Goal: Task Accomplishment & Management: Complete application form

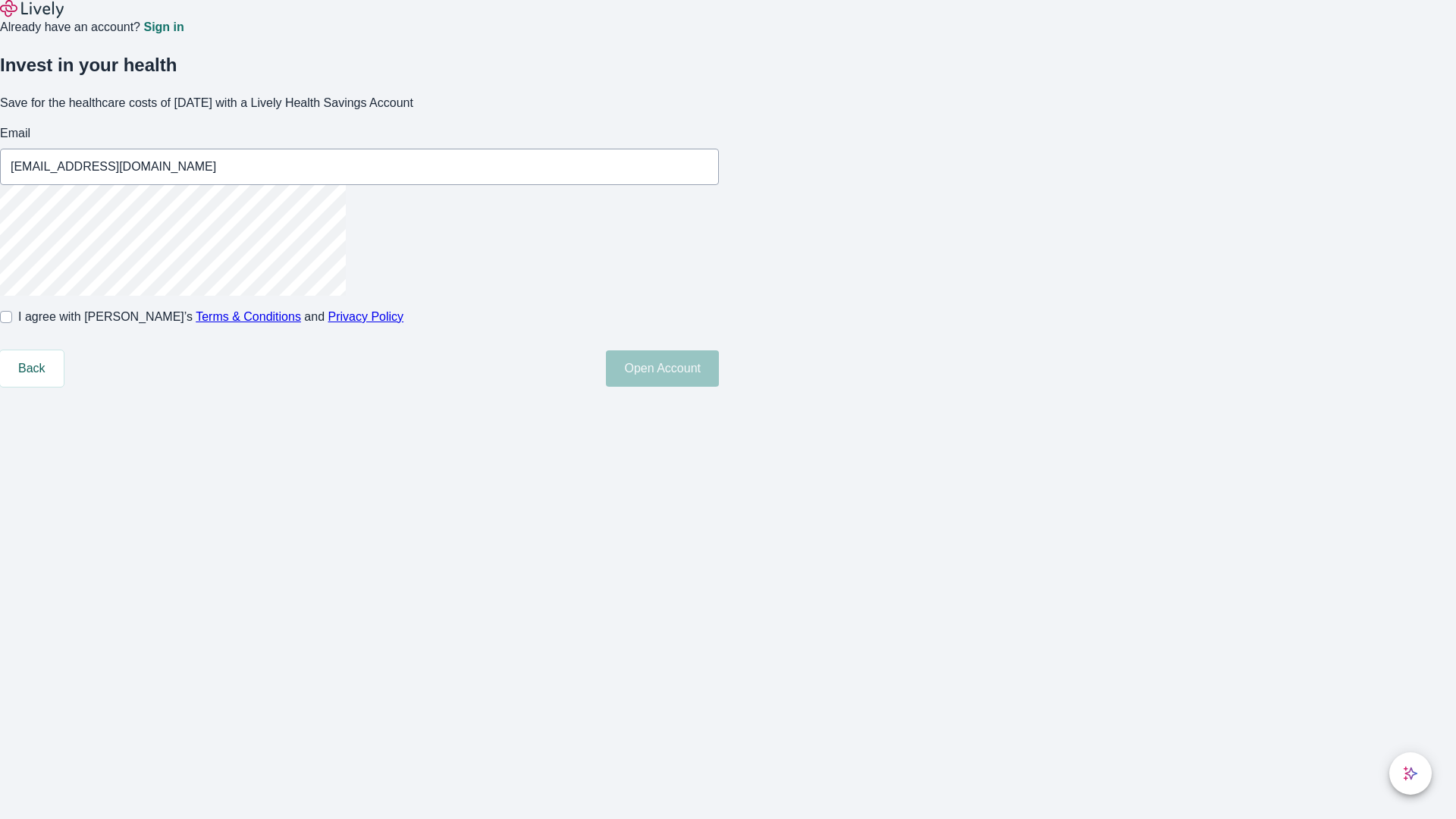
click at [13, 323] on input "I agree with Lively’s Terms & Conditions and Privacy Policy" at bounding box center [6, 317] width 13 height 13
checkbox input "true"
click at [719, 387] on button "Open Account" at bounding box center [662, 369] width 113 height 37
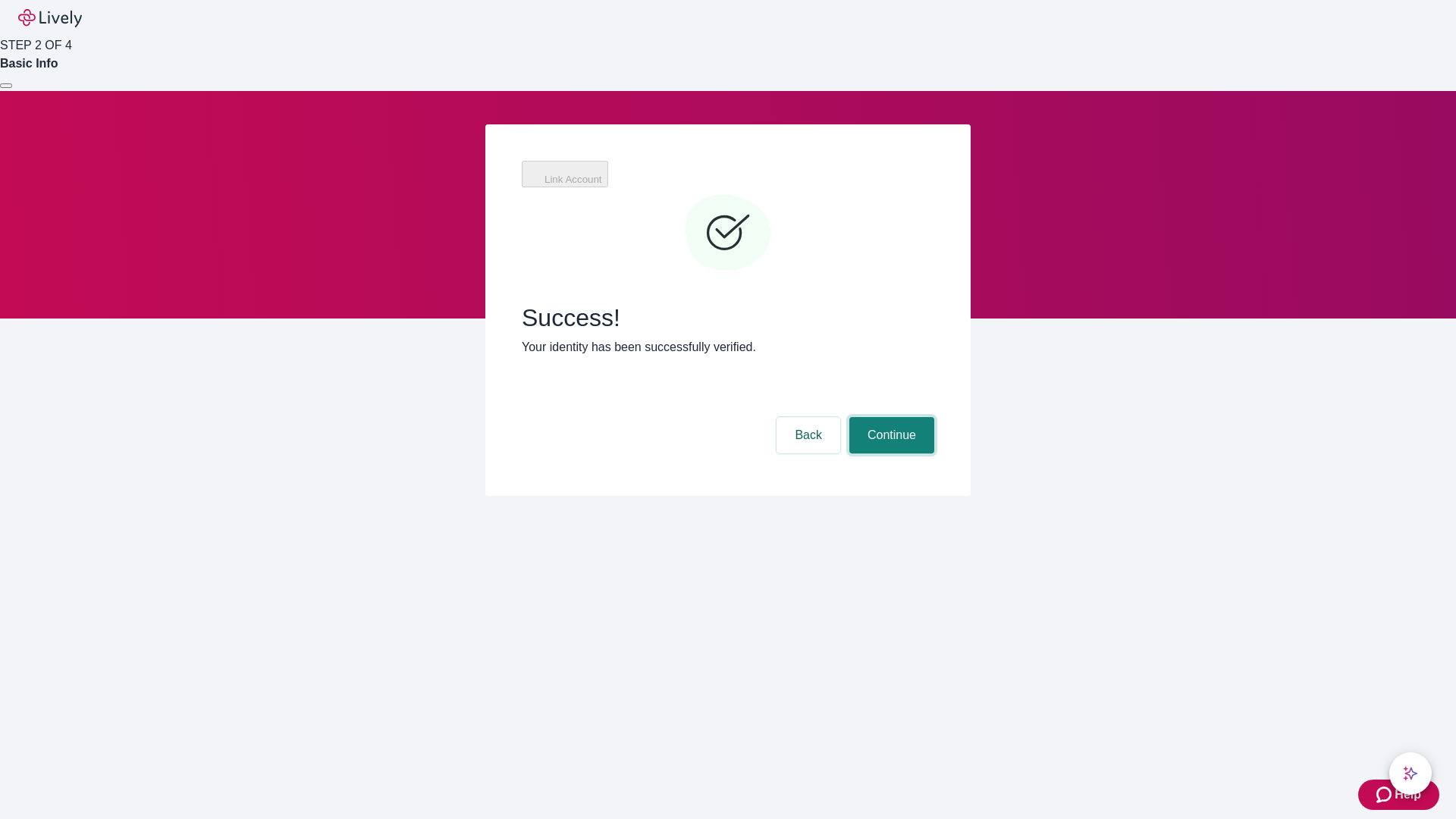
click at [889, 417] on button "Continue" at bounding box center [892, 435] width 85 height 37
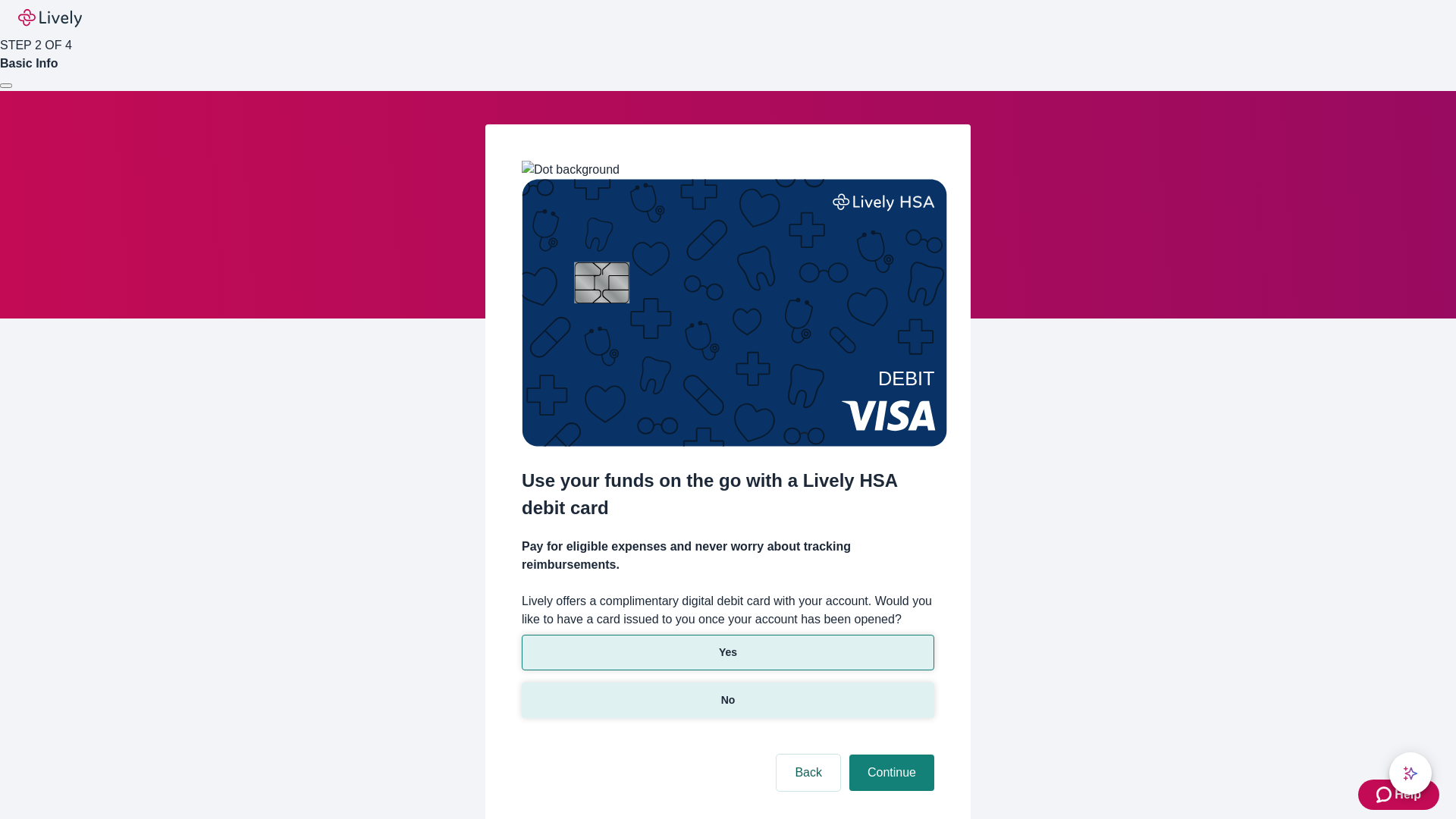
click at [727, 692] on p "No" at bounding box center [728, 699] width 14 height 16
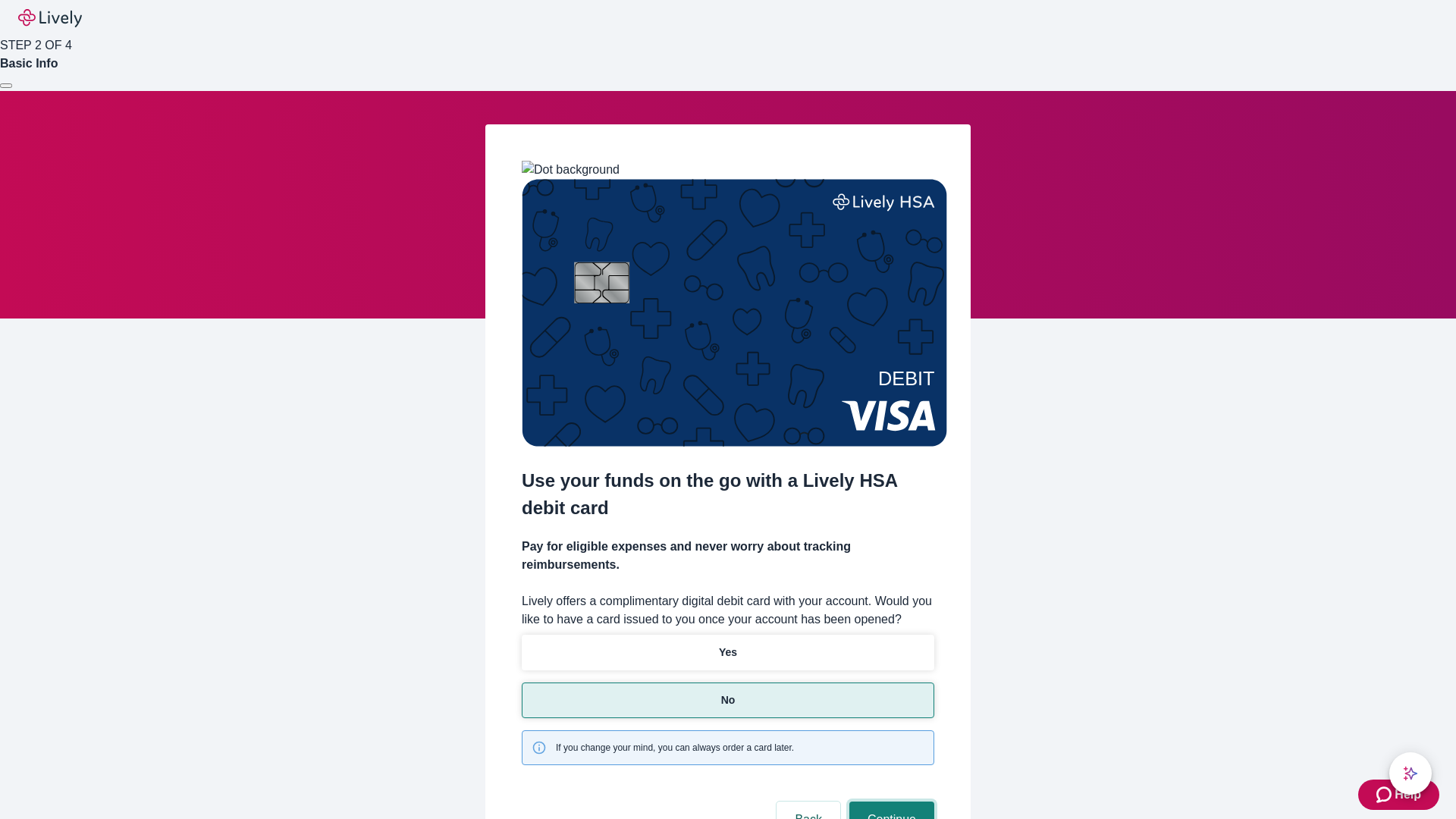
click at [889, 801] on button "Continue" at bounding box center [892, 820] width 85 height 37
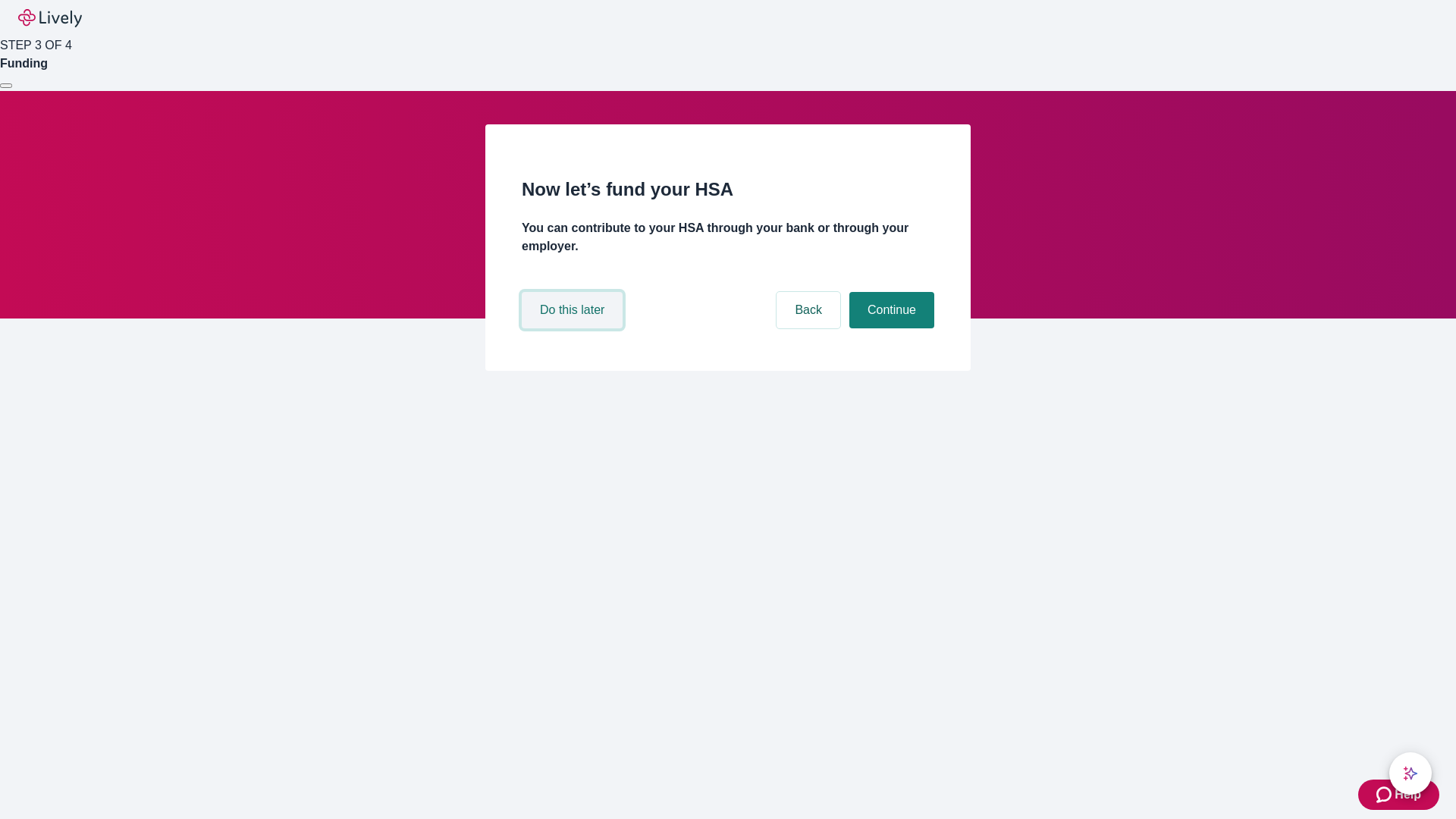
click at [574, 328] on button "Do this later" at bounding box center [572, 310] width 101 height 37
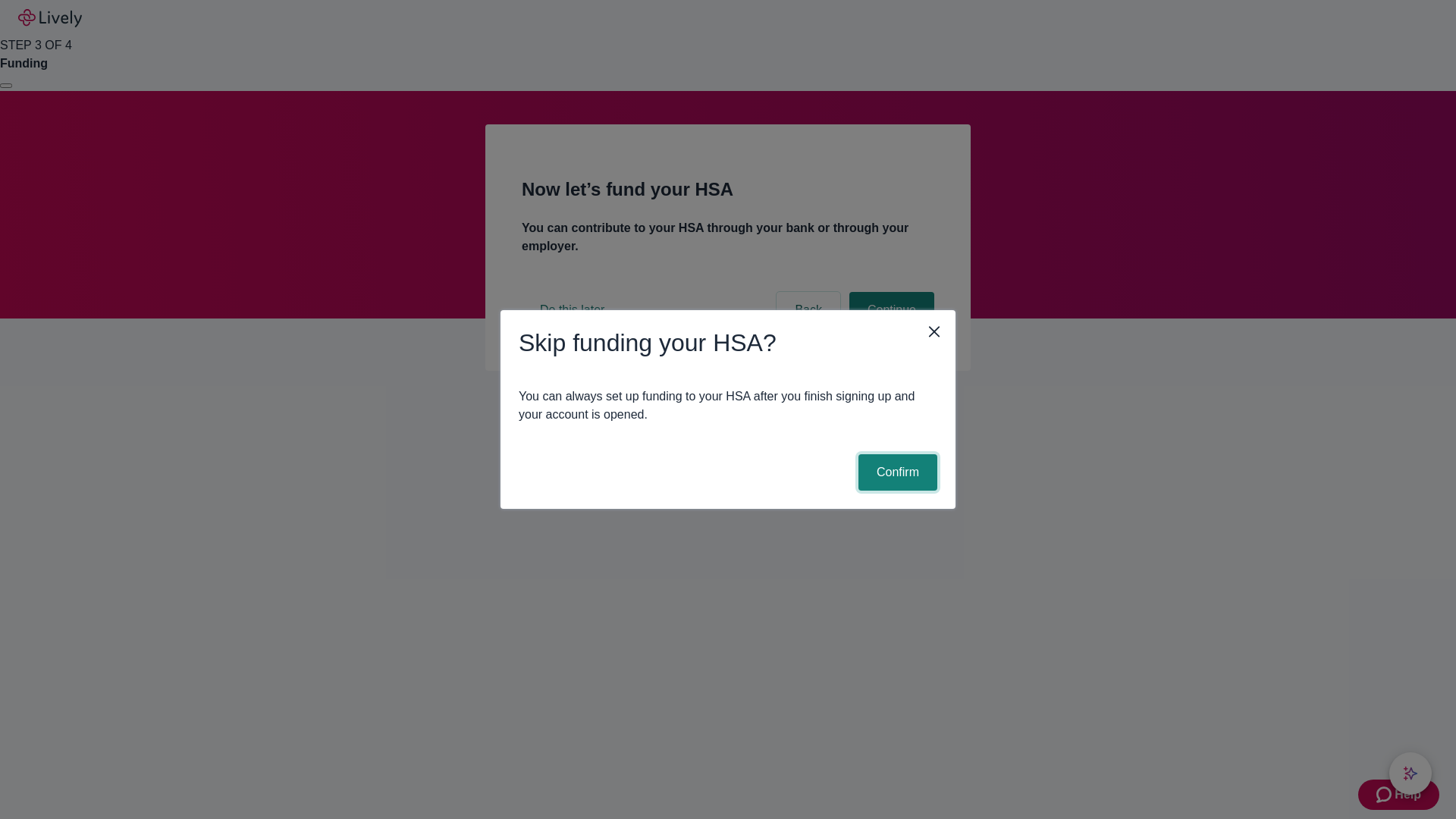
click at [896, 472] on button "Confirm" at bounding box center [898, 473] width 79 height 37
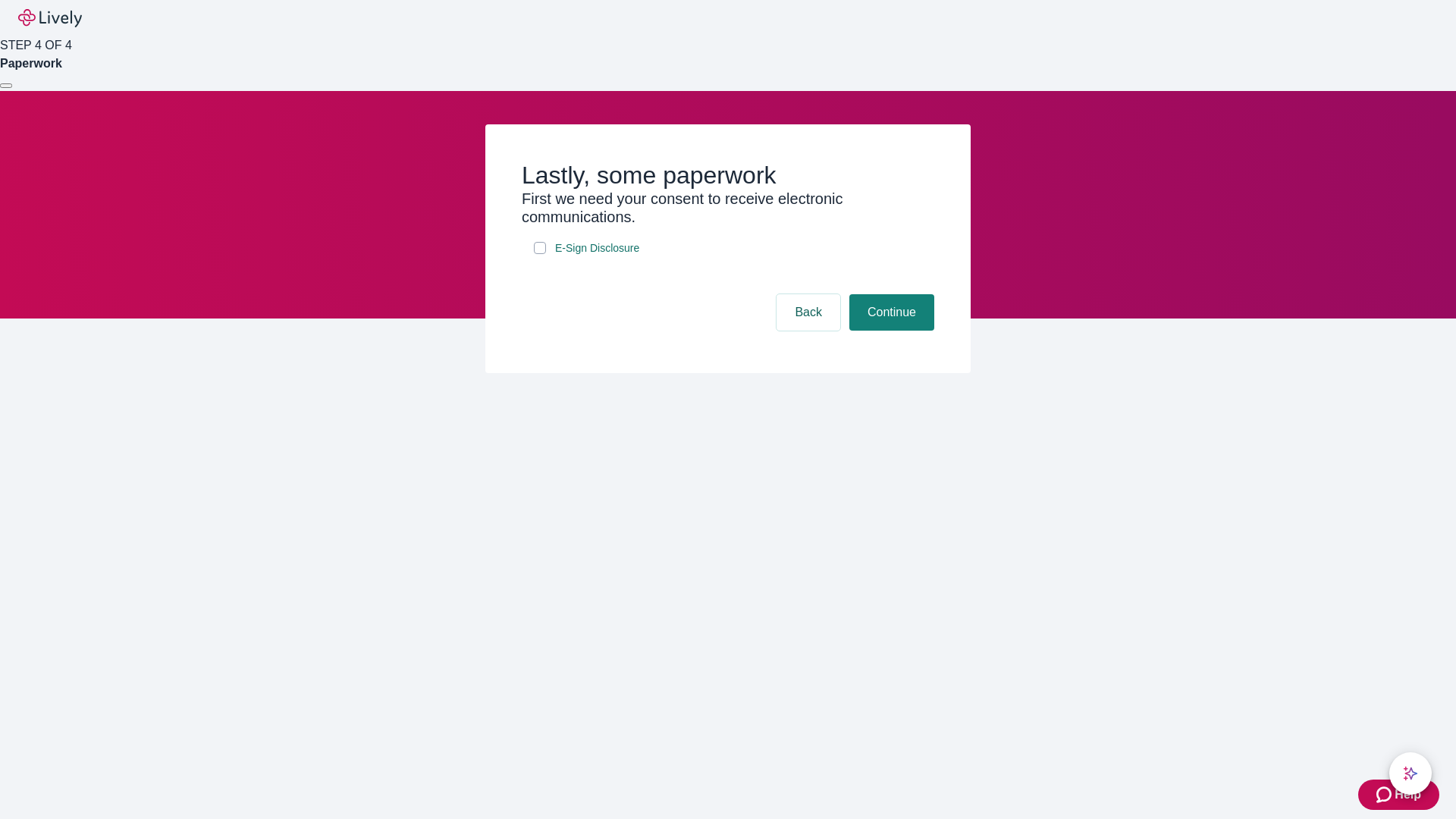
click at [540, 254] on input "E-Sign Disclosure" at bounding box center [540, 247] width 13 height 13
checkbox input "true"
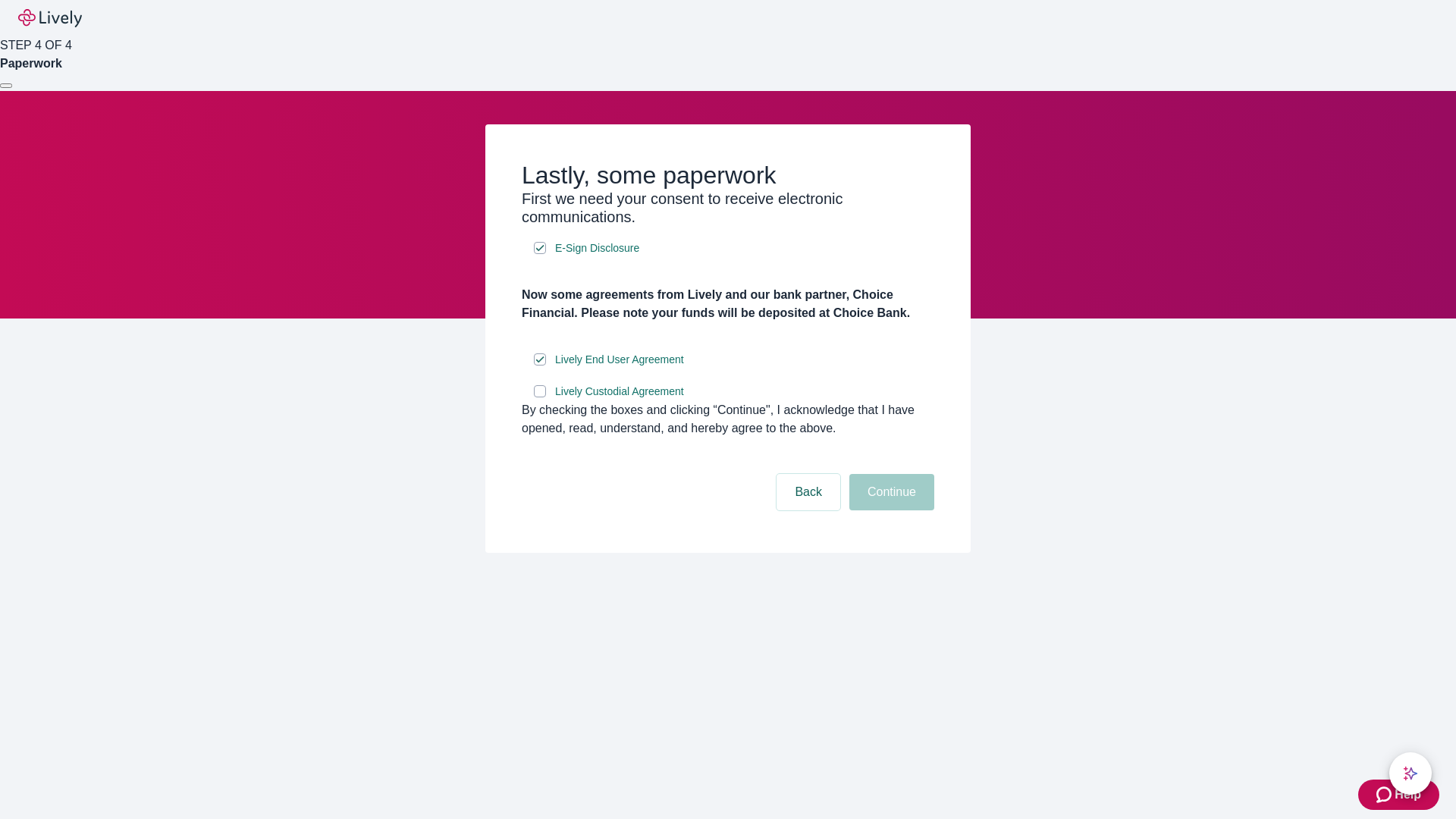
click at [540, 397] on input "Lively Custodial Agreement" at bounding box center [540, 391] width 13 height 13
checkbox input "true"
click at [889, 511] on button "Continue" at bounding box center [892, 492] width 85 height 37
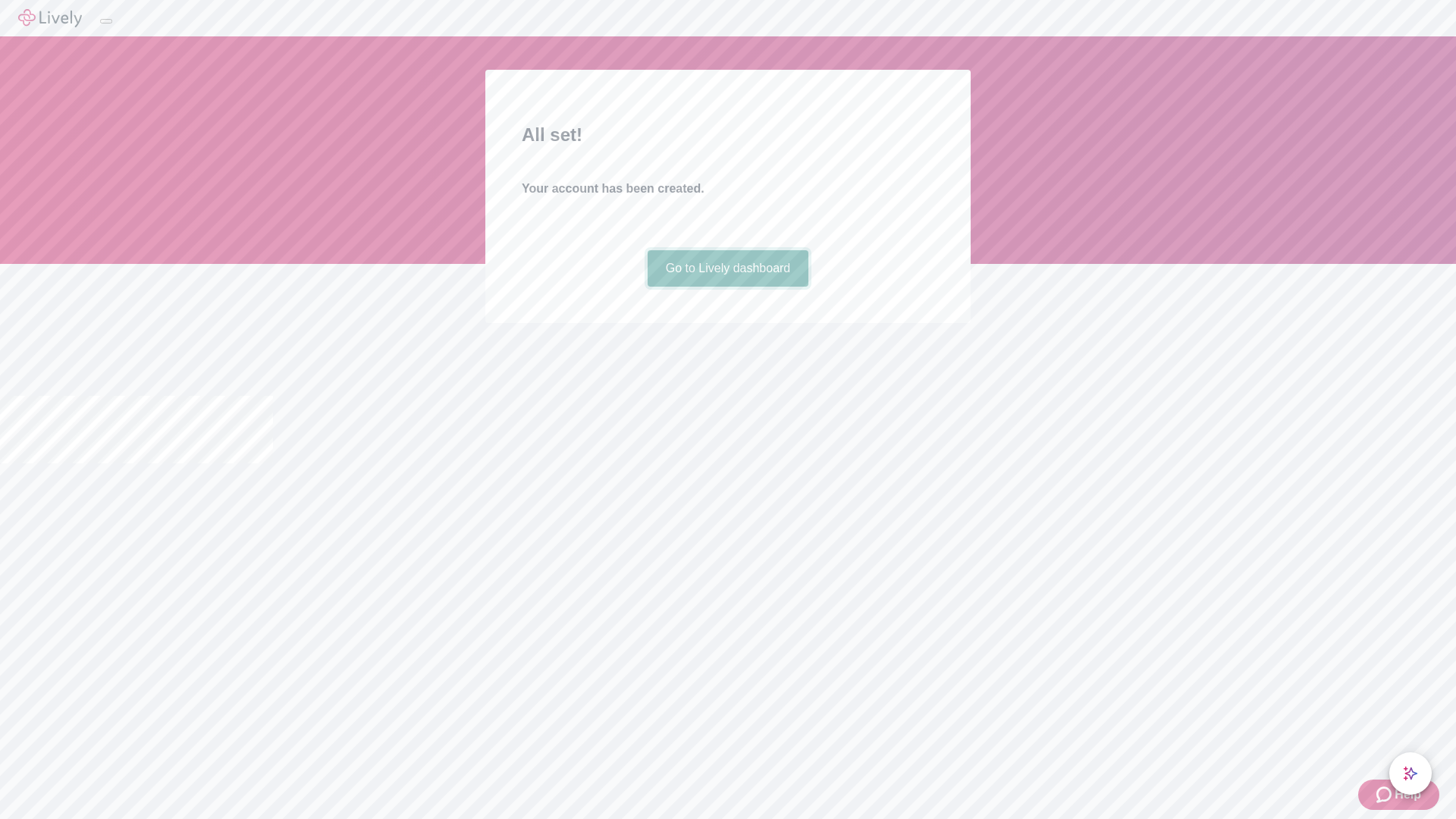
click at [727, 287] on link "Go to Lively dashboard" at bounding box center [728, 268] width 161 height 37
